Goal: Communication & Community: Answer question/provide support

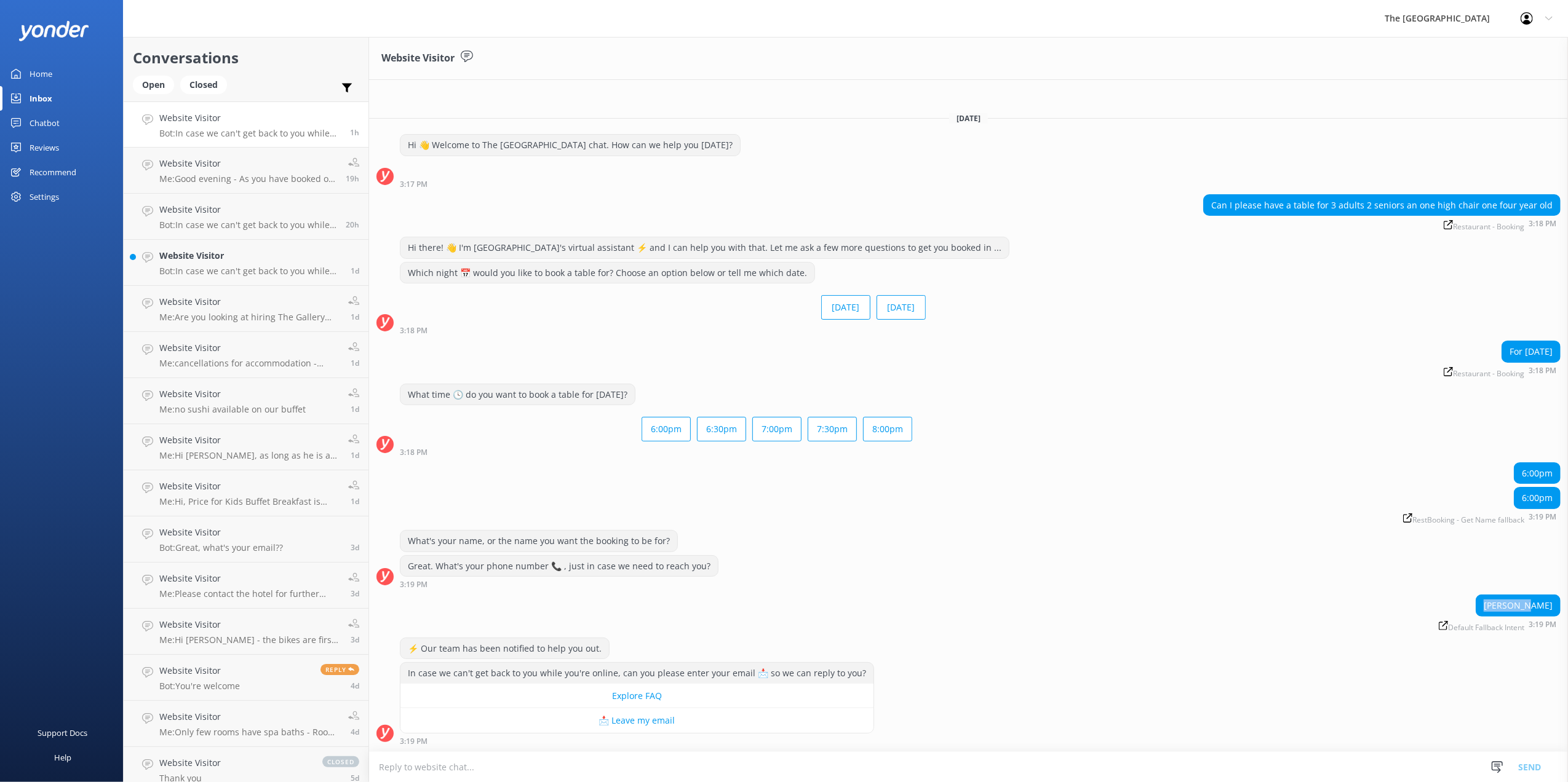
drag, startPoint x: 1482, startPoint y: 605, endPoint x: 1523, endPoint y: 607, distance: 41.0
click at [1523, 607] on div "[PERSON_NAME]" at bounding box center [1517, 605] width 83 height 21
copy div "[PERSON_NAME]"
drag, startPoint x: 1338, startPoint y: 204, endPoint x: 1483, endPoint y: 201, distance: 145.0
click at [1483, 201] on div "Can I please have a table for 3 adults 2 seniors an one high chair one four yea…" at bounding box center [1381, 205] width 356 height 21
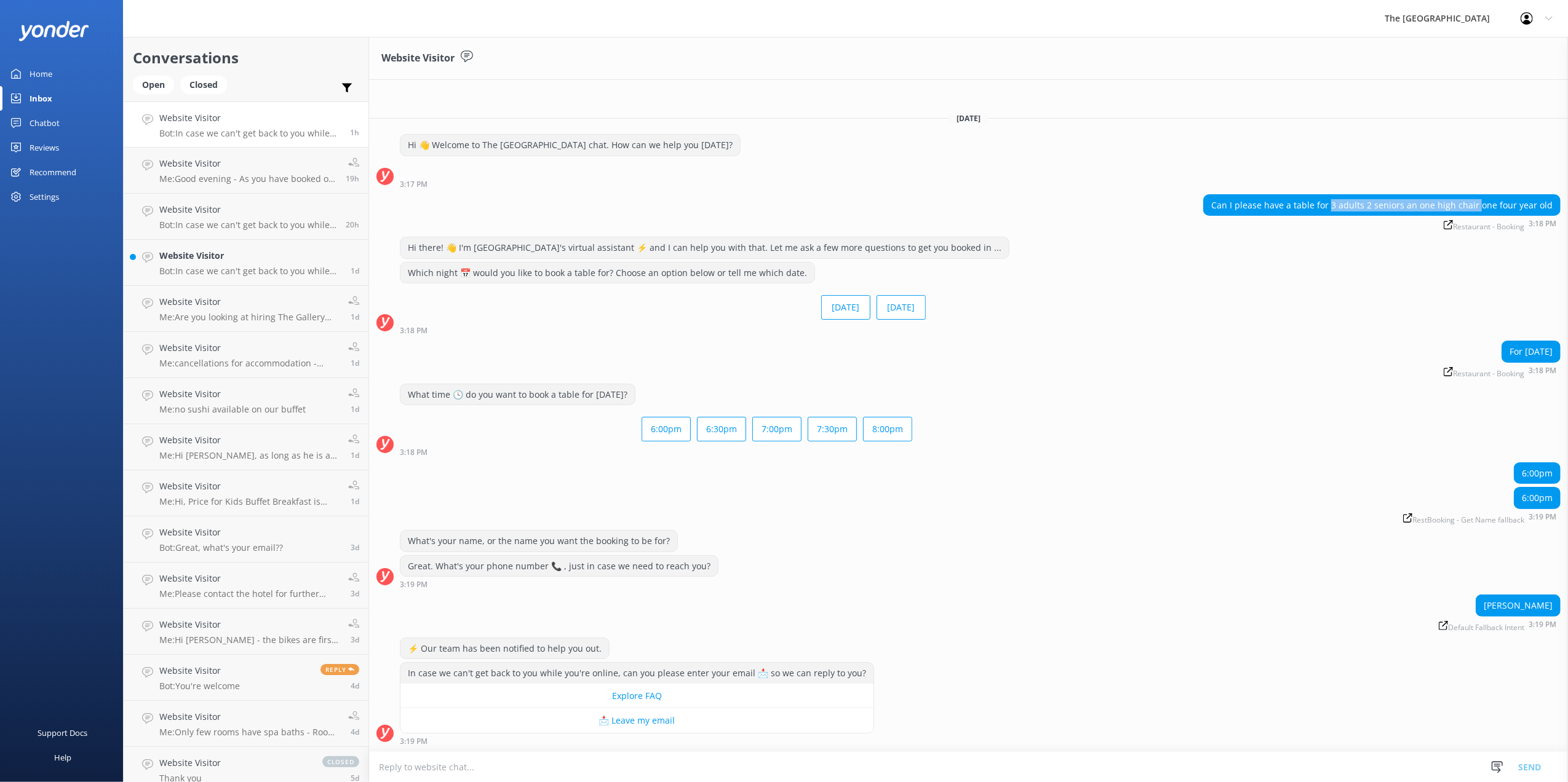
copy div "3 adults 2 seniors an one high chair"
click at [618, 765] on textarea at bounding box center [968, 768] width 1199 height 30
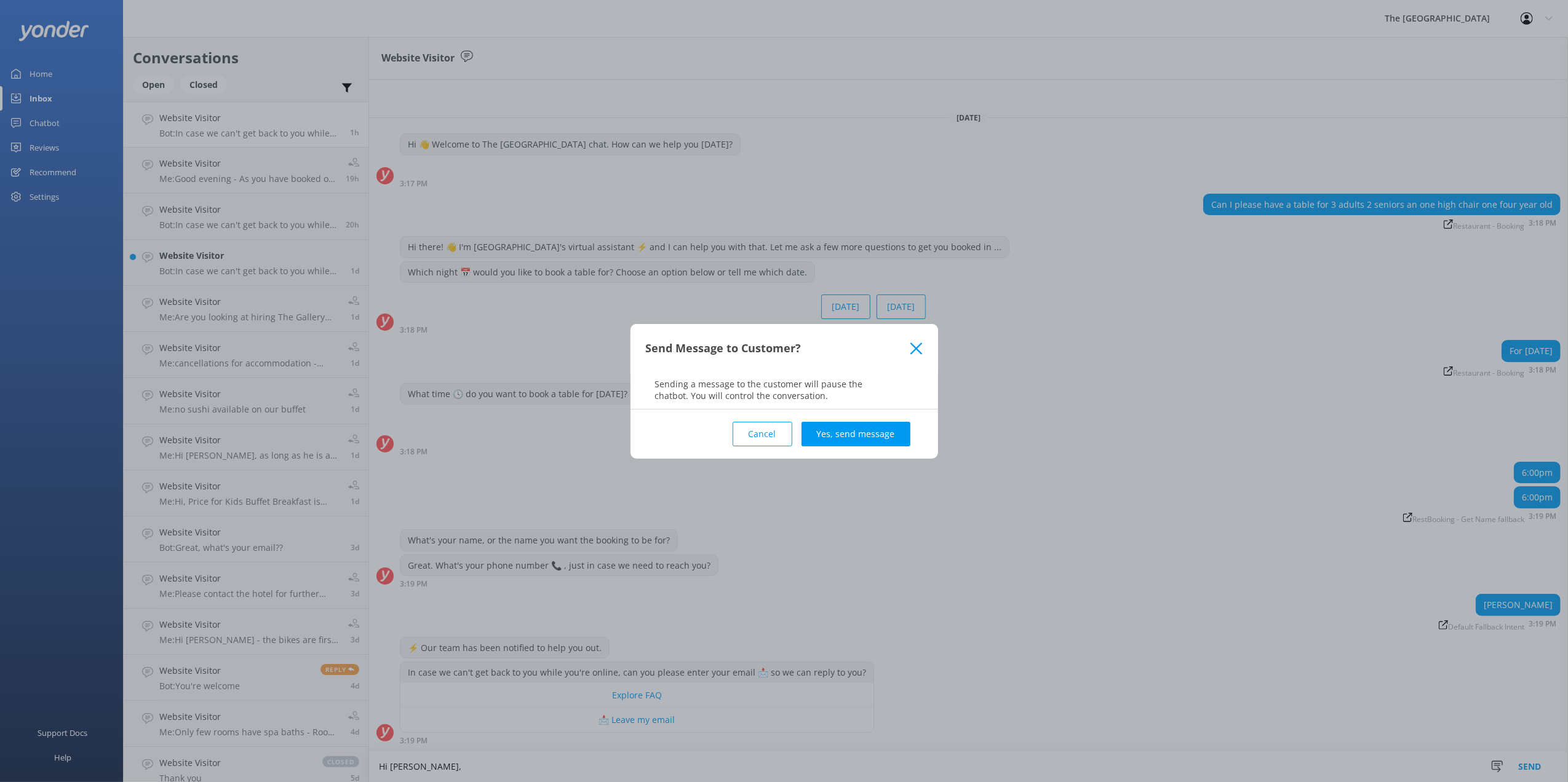
click at [788, 439] on button "Cancel" at bounding box center [762, 434] width 59 height 25
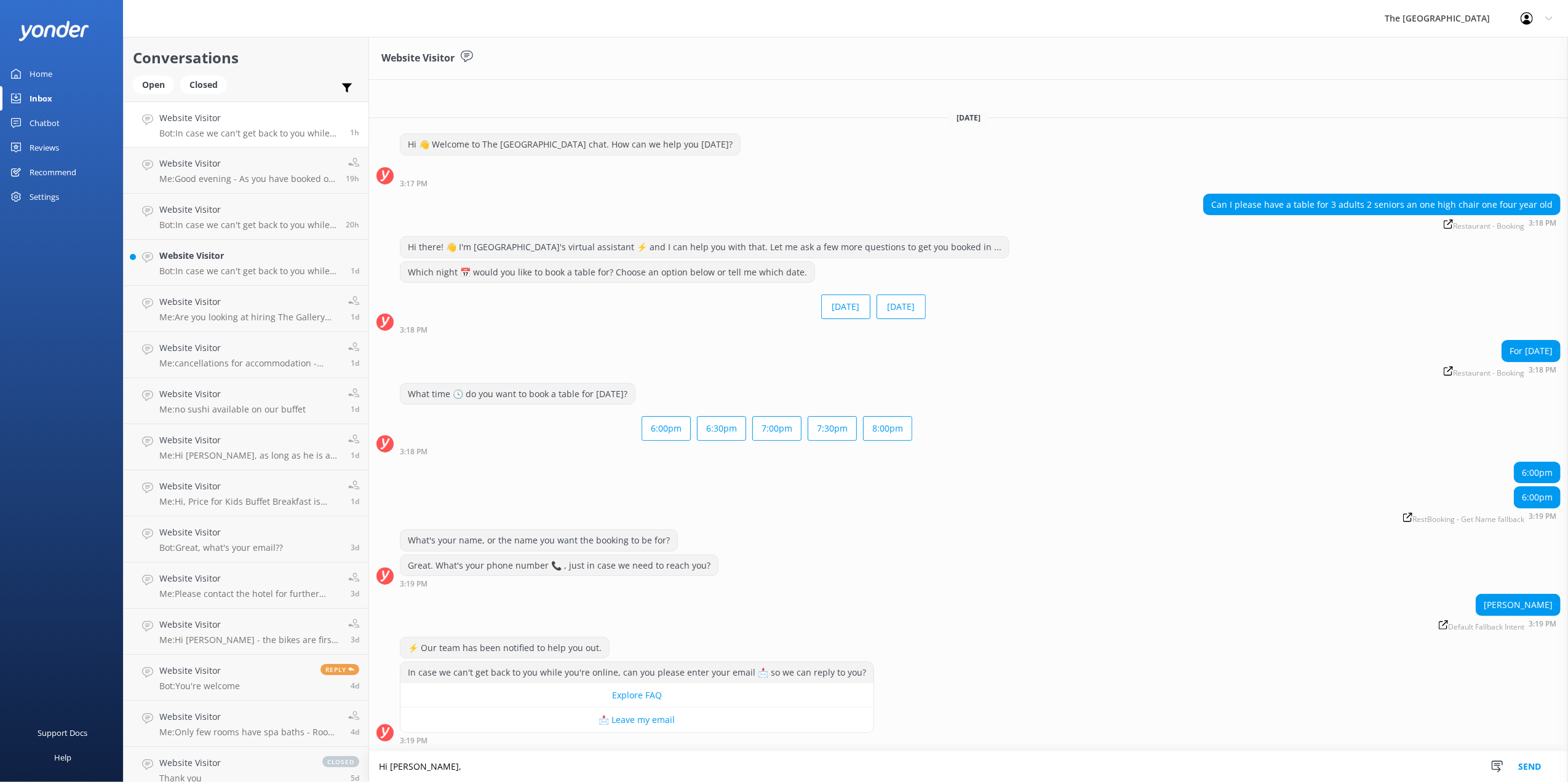
click at [454, 775] on textarea "Hi [PERSON_NAME]," at bounding box center [968, 767] width 1199 height 30
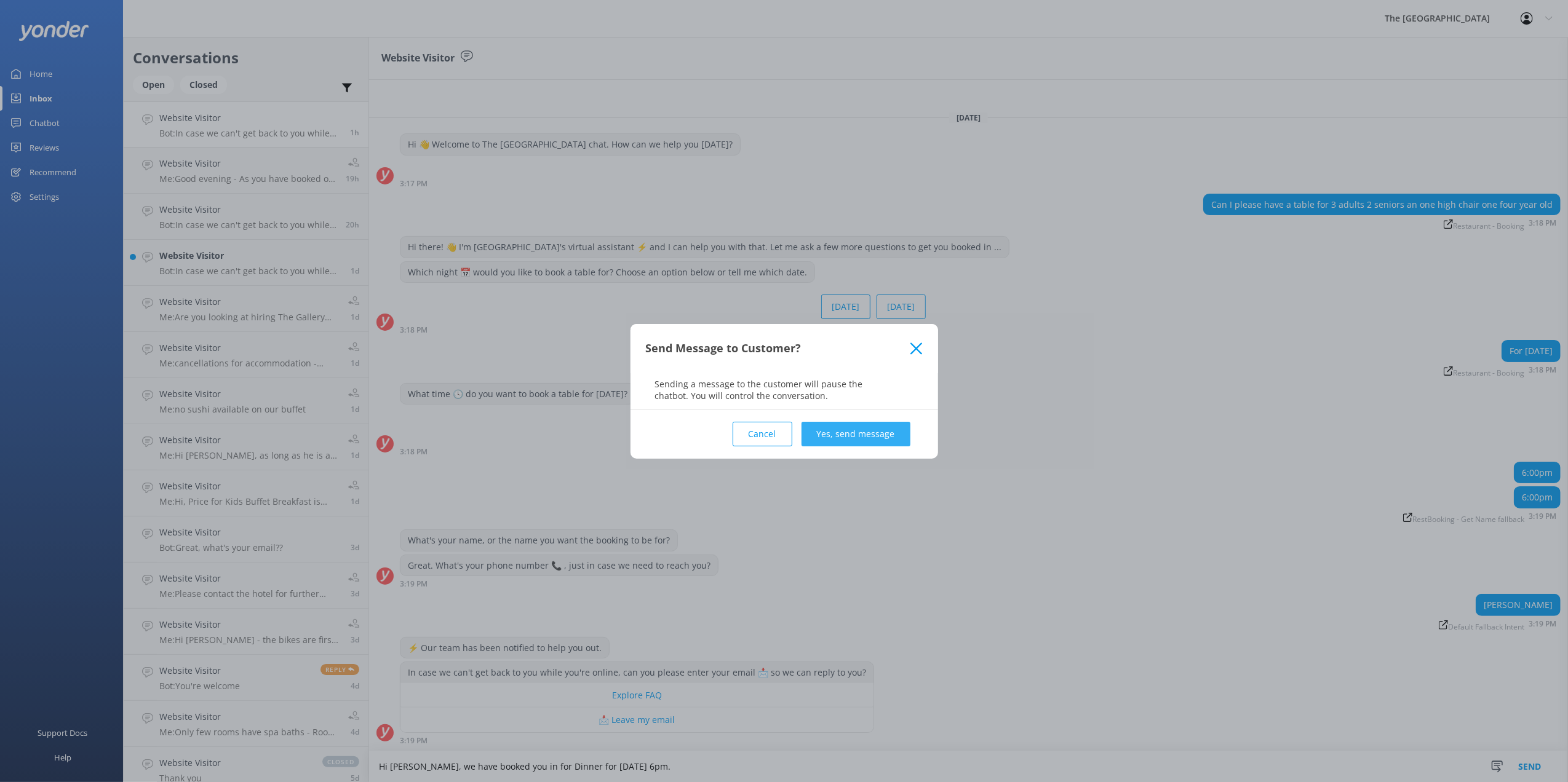
type textarea "Hi [PERSON_NAME], we have booked you in for Dinner for [DATE] 6pm."
click at [898, 429] on button "Yes, send message" at bounding box center [856, 434] width 109 height 25
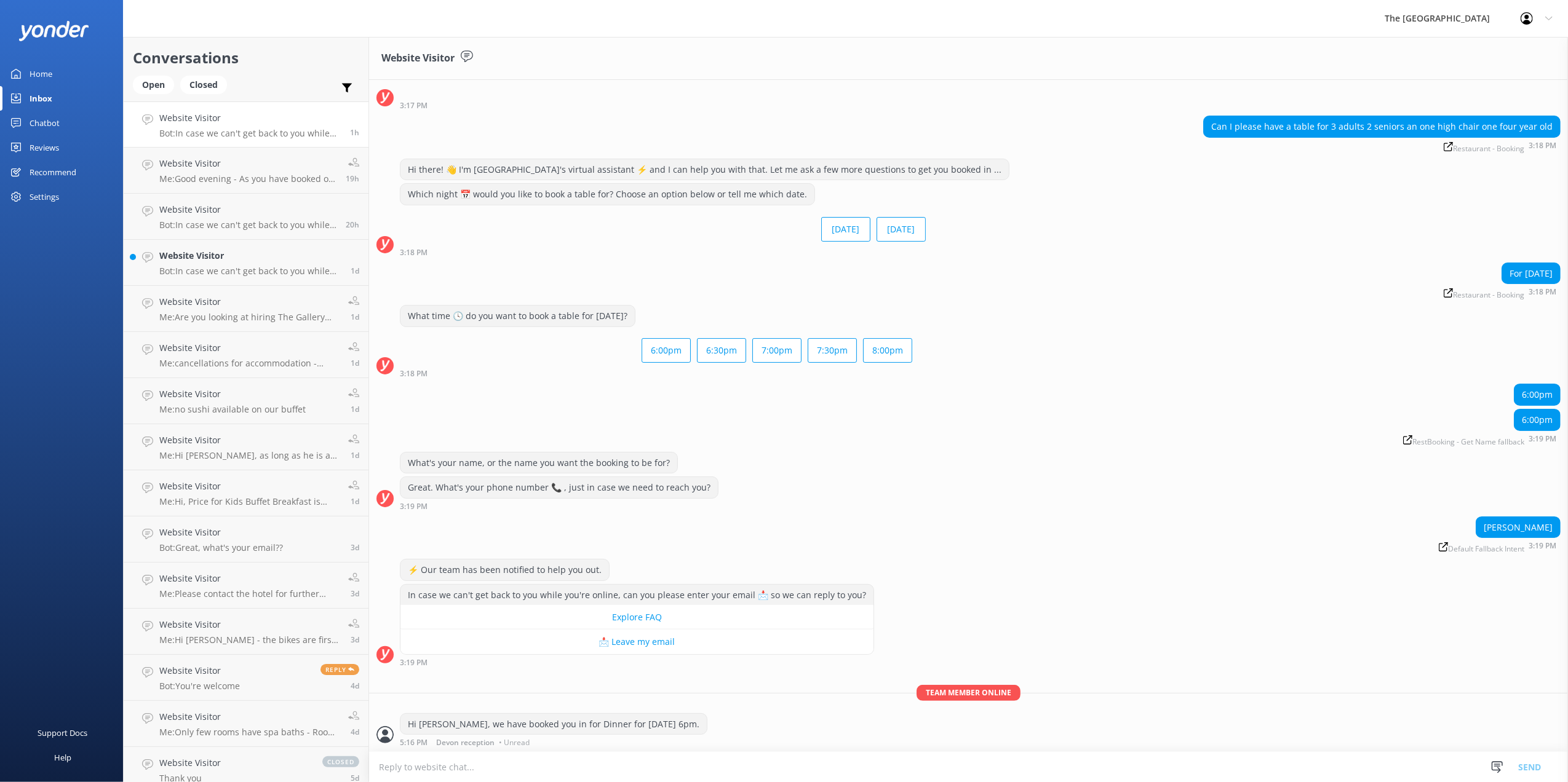
scroll to position [60, 0]
